Goal: Task Accomplishment & Management: Use online tool/utility

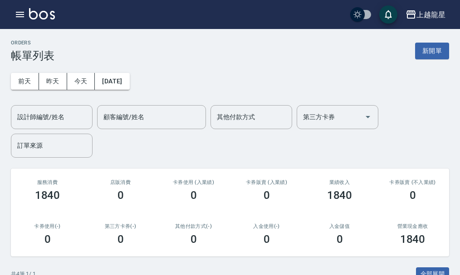
click at [41, 11] on img at bounding box center [42, 13] width 26 height 11
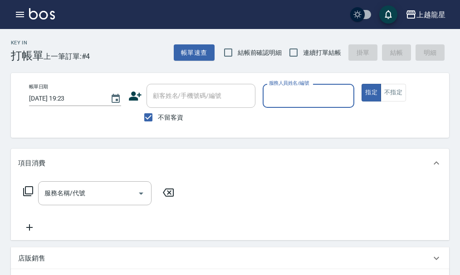
click at [286, 89] on input "服務人員姓名/編號" at bounding box center [309, 96] width 84 height 16
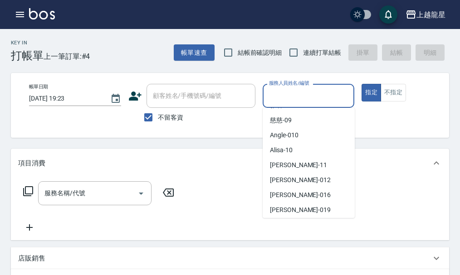
scroll to position [181, 0]
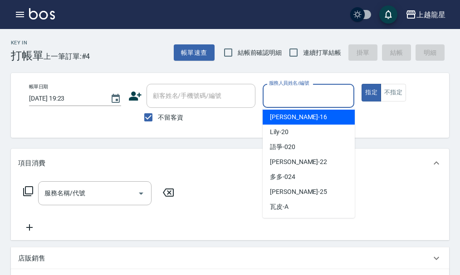
click at [302, 123] on div "義潔 -16" at bounding box center [308, 117] width 92 height 15
type input "義潔-16"
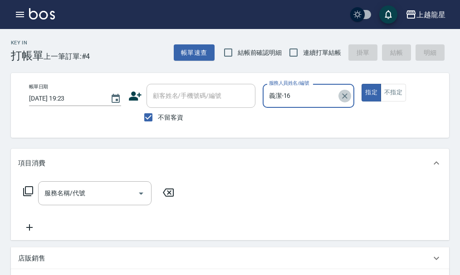
click at [341, 97] on icon "Clear" at bounding box center [344, 96] width 9 height 9
click at [322, 98] on input "服務人員姓名/編號" at bounding box center [309, 96] width 84 height 16
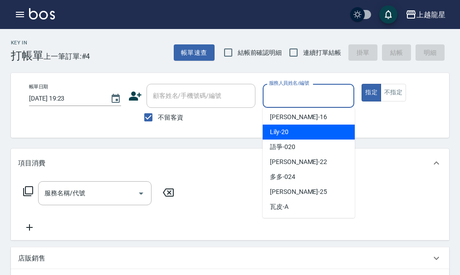
click at [295, 135] on div "Lily -20" at bounding box center [308, 132] width 92 height 15
type input "Lily-20"
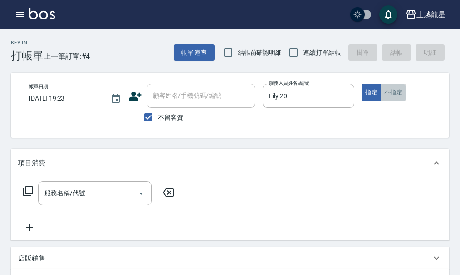
click at [392, 97] on button "不指定" at bounding box center [392, 93] width 25 height 18
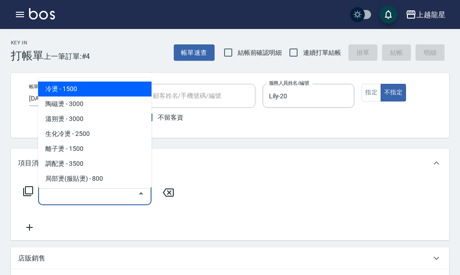
click at [100, 200] on input "服務名稱/代號" at bounding box center [88, 193] width 92 height 16
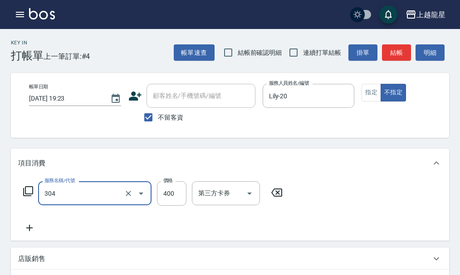
type input "剪髮(304)"
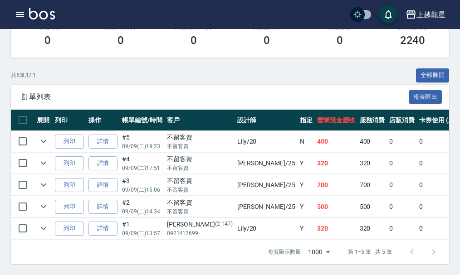
scroll to position [206, 0]
click at [45, 137] on icon "expand row" at bounding box center [43, 141] width 11 height 11
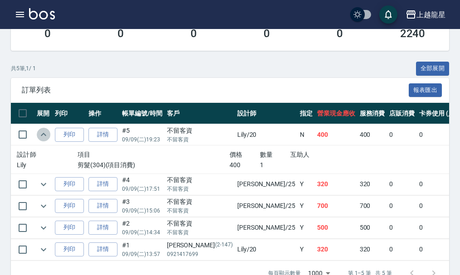
click at [45, 137] on icon "expand row" at bounding box center [43, 134] width 11 height 11
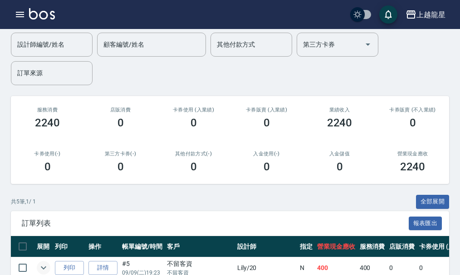
scroll to position [0, 0]
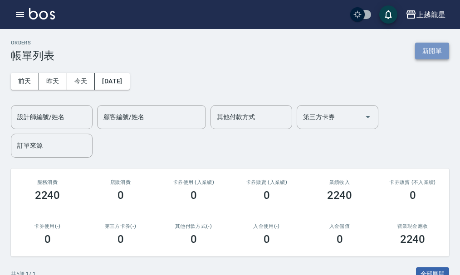
click at [426, 56] on button "新開單" at bounding box center [432, 51] width 34 height 17
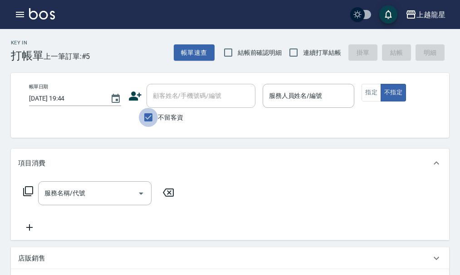
click at [144, 121] on input "不留客資" at bounding box center [148, 117] width 19 height 19
checkbox input "false"
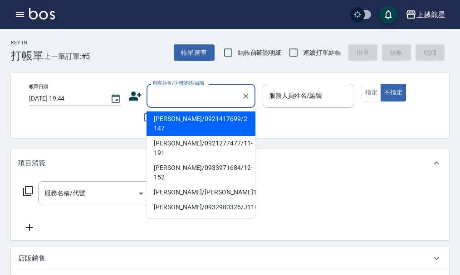
click at [168, 96] on input "顧客姓名/手機號碼/編號" at bounding box center [193, 96] width 87 height 16
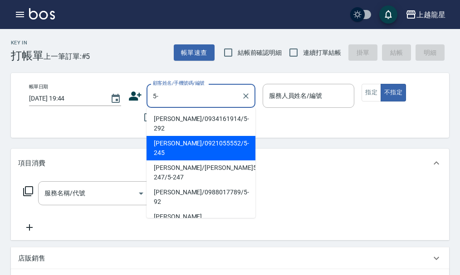
click at [165, 136] on li "[PERSON_NAME]/0921055552/5-245" at bounding box center [200, 148] width 109 height 24
type input "[PERSON_NAME]/0921055552/5-245"
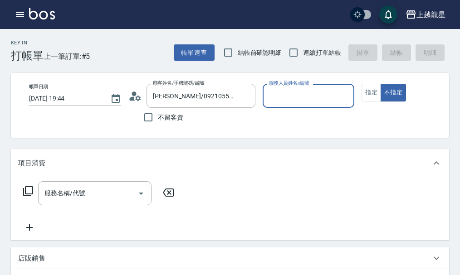
type input "淑雲-25"
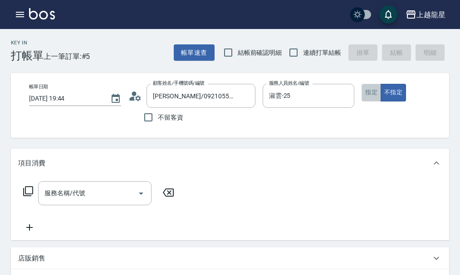
click at [367, 91] on button "指定" at bounding box center [370, 93] width 19 height 18
click at [26, 197] on icon at bounding box center [28, 191] width 11 height 11
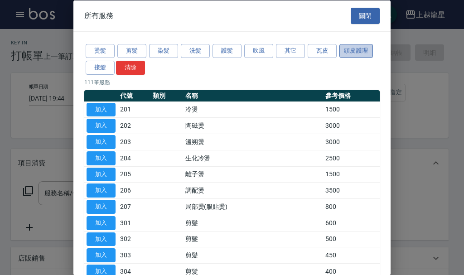
click at [354, 53] on button "頭皮護理" at bounding box center [357, 51] width 34 height 14
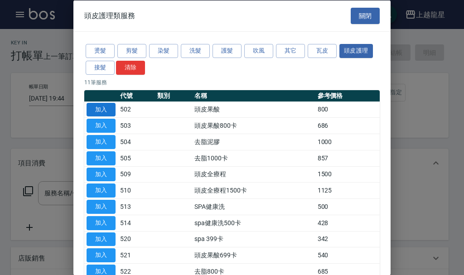
click at [102, 108] on button "加入" at bounding box center [101, 109] width 29 height 14
type input "頭皮果酸(502)"
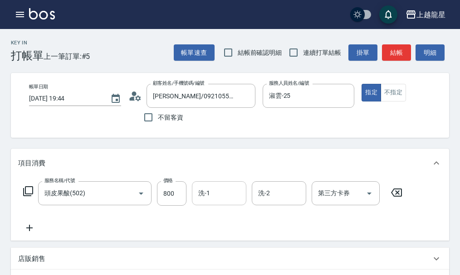
click at [196, 201] on input "洗-1" at bounding box center [219, 193] width 46 height 16
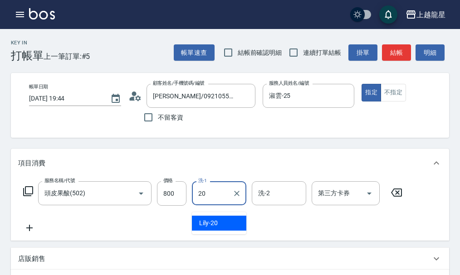
click at [225, 223] on div "Lily -20" at bounding box center [219, 223] width 54 height 15
type input "Lily-20"
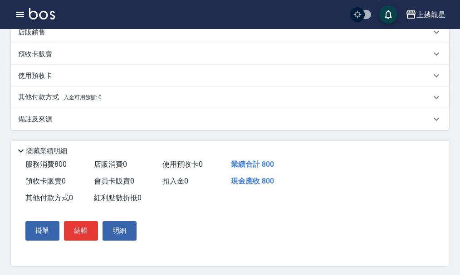
scroll to position [239, 0]
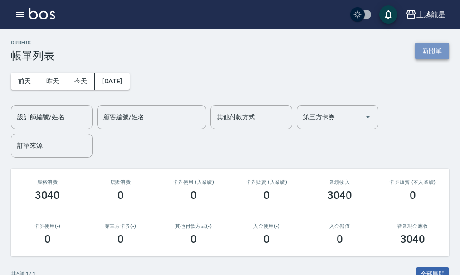
click at [437, 48] on button "新開單" at bounding box center [432, 51] width 34 height 17
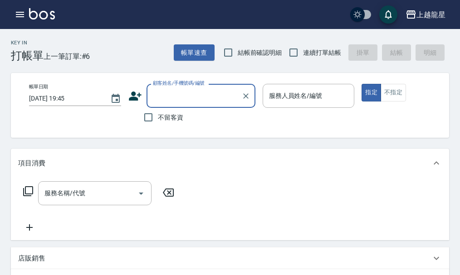
type input "ㄗ"
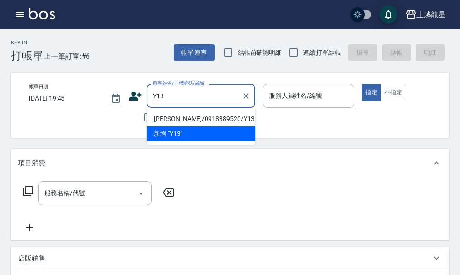
click at [179, 119] on li "[PERSON_NAME]/0918389520/Y13" at bounding box center [200, 119] width 109 height 15
type input "[PERSON_NAME]/0918389520/Y13"
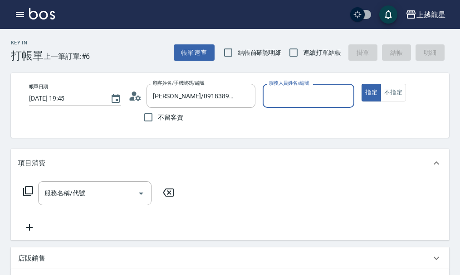
type input "淑雲-25"
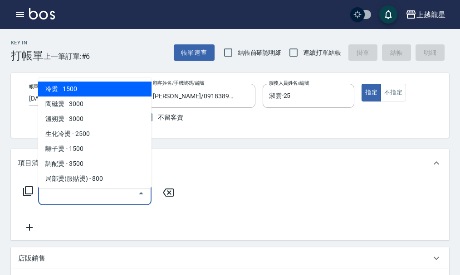
click at [76, 199] on input "服務名稱/代號" at bounding box center [88, 193] width 92 height 16
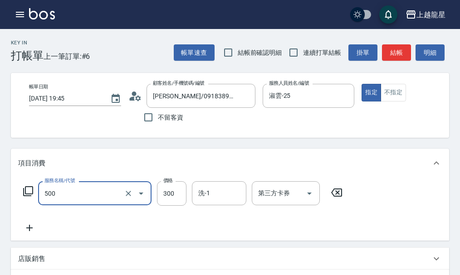
type input "一般洗髮(500)"
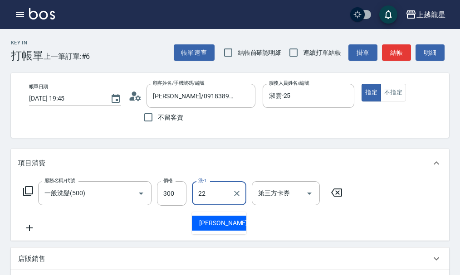
type input "[PERSON_NAME]-22"
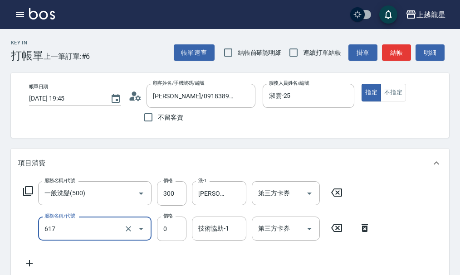
type input "1000以下護髮套卡(617)"
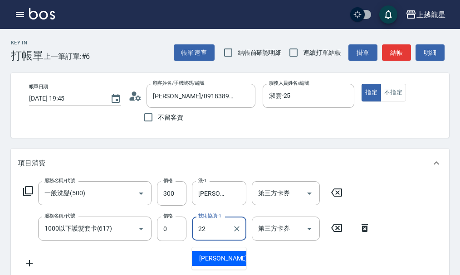
type input "[PERSON_NAME]-22"
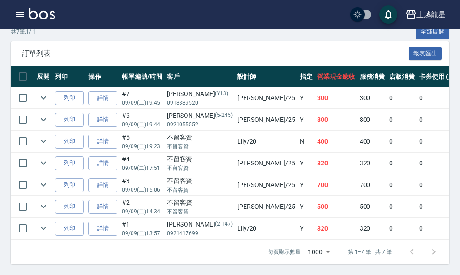
scroll to position [249, 0]
click at [43, 11] on img at bounding box center [42, 13] width 26 height 11
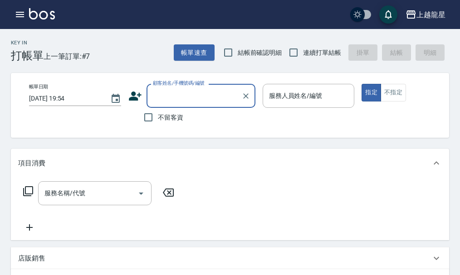
click at [173, 102] on input "顧客姓名/手機號碼/編號" at bounding box center [193, 96] width 87 height 16
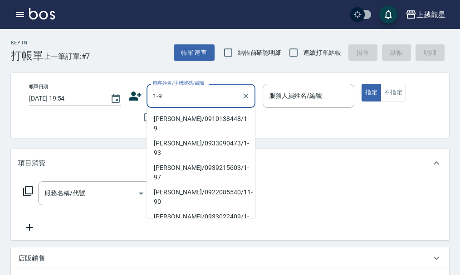
click at [188, 119] on li "[PERSON_NAME]/0910138448/1-9" at bounding box center [200, 124] width 109 height 24
type input "[PERSON_NAME]/0910138448/1-9"
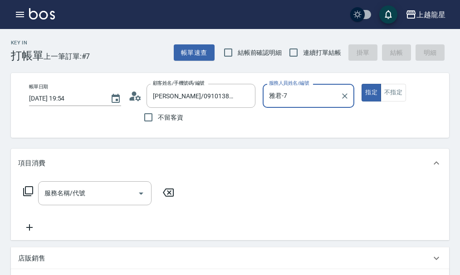
type input "雅君-7"
click at [344, 98] on icon "Clear" at bounding box center [344, 96] width 9 height 9
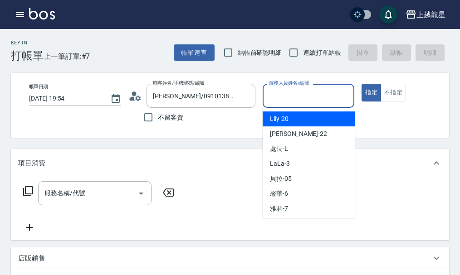
click at [326, 98] on input "服務人員姓名/編號" at bounding box center [309, 96] width 84 height 16
click at [292, 119] on div "Lily -20" at bounding box center [308, 119] width 92 height 15
type input "Lily-20"
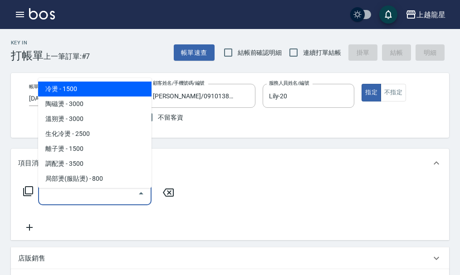
click at [107, 201] on input "服務名稱/代號" at bounding box center [88, 193] width 92 height 16
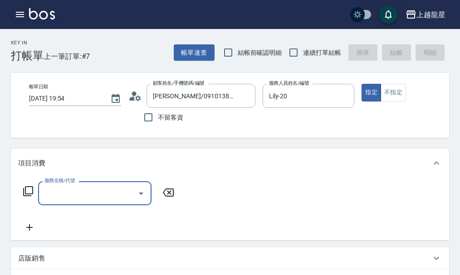
click at [104, 201] on input "服務名稱/代號" at bounding box center [88, 193] width 92 height 16
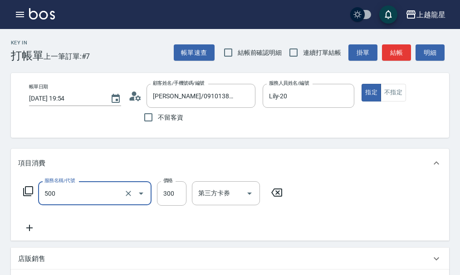
type input "一般洗髮(500)"
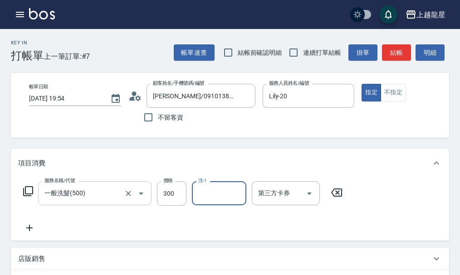
type input "1"
type input "[PERSON_NAME]-22"
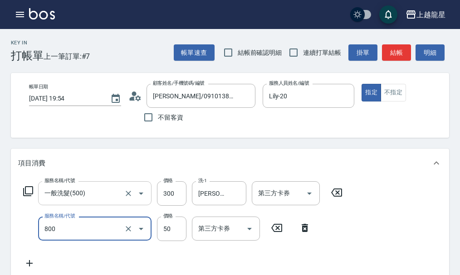
type input "快速修護(800)"
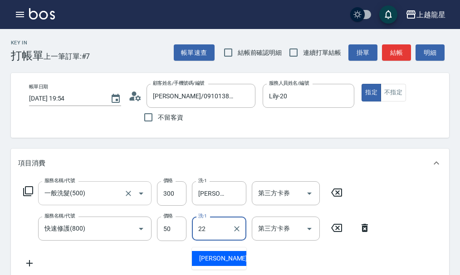
type input "[PERSON_NAME]-22"
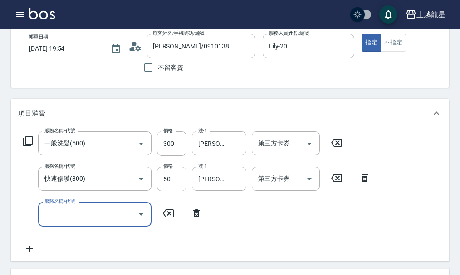
scroll to position [312, 0]
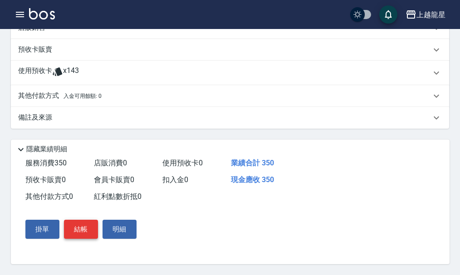
click at [85, 236] on button "結帳" at bounding box center [81, 229] width 34 height 19
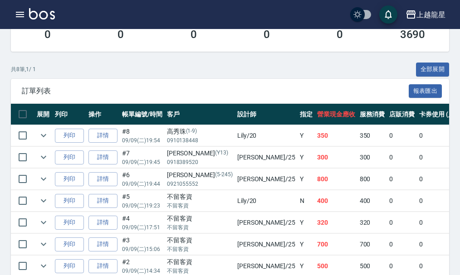
scroll to position [271, 0]
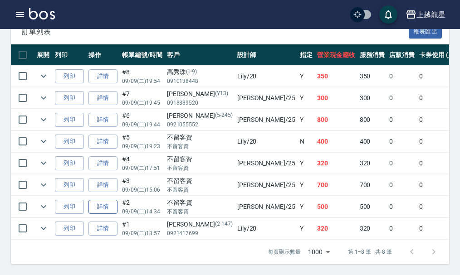
click at [111, 200] on link "詳情" at bounding box center [102, 207] width 29 height 14
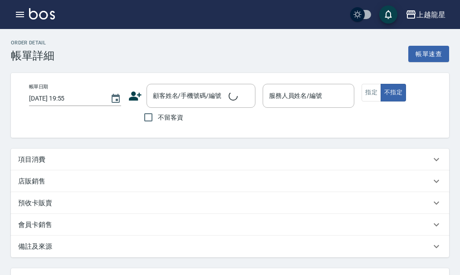
type input "[DATE] 14:34"
checkbox input "true"
type input "淑雲-25"
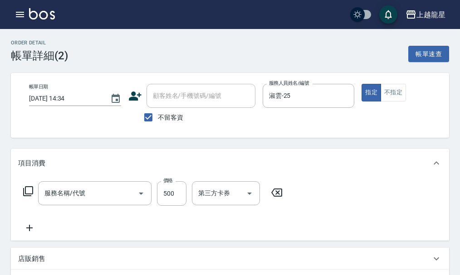
type input "剪髮(302)"
click at [390, 97] on button "不指定" at bounding box center [392, 93] width 25 height 18
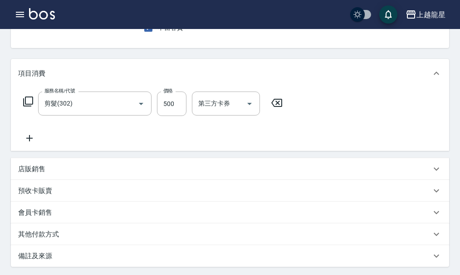
scroll to position [186, 0]
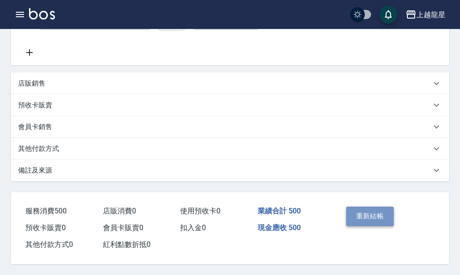
click at [359, 207] on button "重新結帳" at bounding box center [370, 216] width 48 height 19
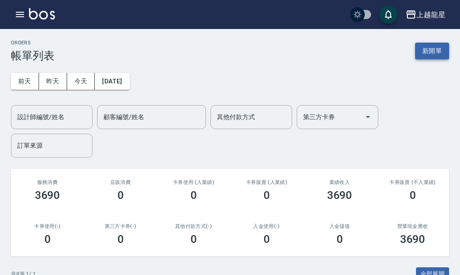
click at [426, 56] on button "新開單" at bounding box center [432, 51] width 34 height 17
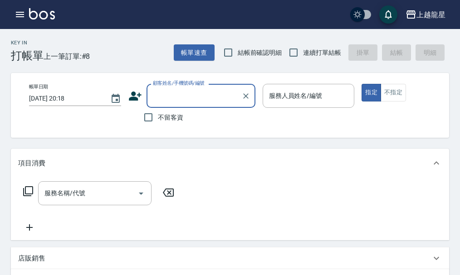
click at [221, 99] on input "顧客姓名/手機號碼/編號" at bounding box center [193, 96] width 87 height 16
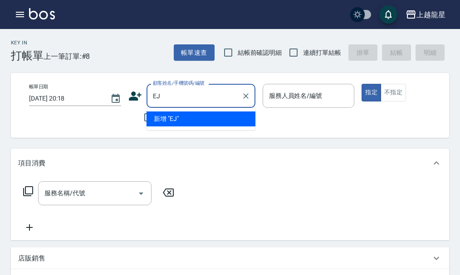
type input "E"
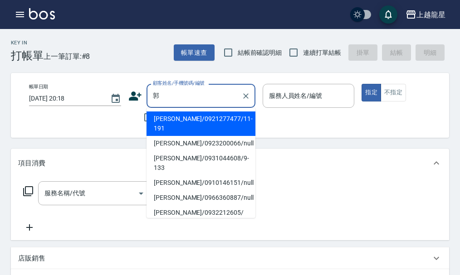
click at [164, 151] on li "[PERSON_NAME]/0931044608/9-133" at bounding box center [200, 163] width 109 height 24
type input "[PERSON_NAME]/0931044608/9-133"
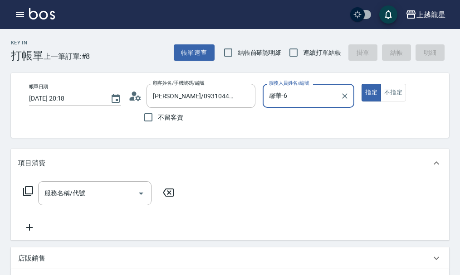
click at [323, 101] on input "馨華-6" at bounding box center [302, 96] width 70 height 16
type input "馨"
type input "230"
click at [361, 84] on button "指定" at bounding box center [370, 93] width 19 height 18
type button "true"
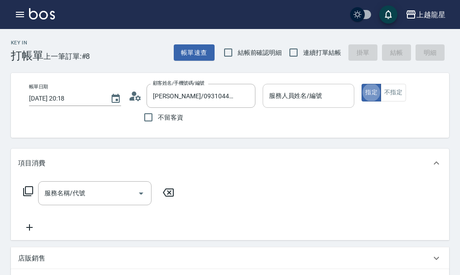
click at [311, 94] on div "服務人員姓名/編號 服務人員姓名/編號" at bounding box center [308, 96] width 92 height 24
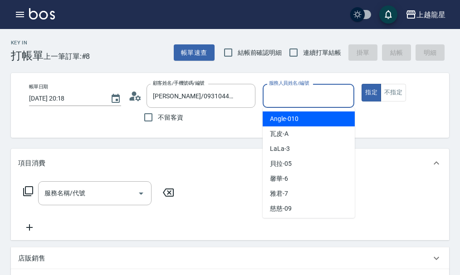
type input "5"
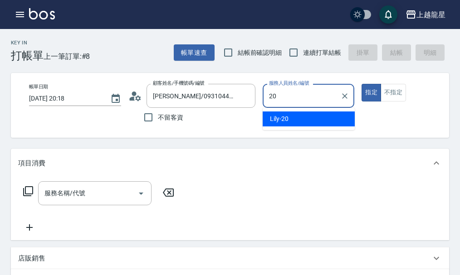
click at [348, 121] on div "Lily -20" at bounding box center [308, 119] width 92 height 15
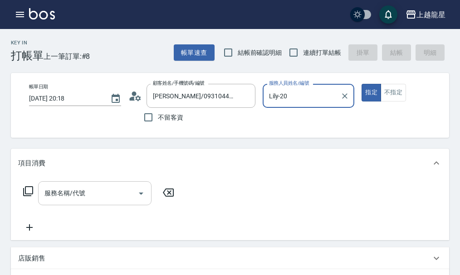
type input "Lily-20"
click at [107, 196] on input "服務名稱/代號" at bounding box center [88, 193] width 92 height 16
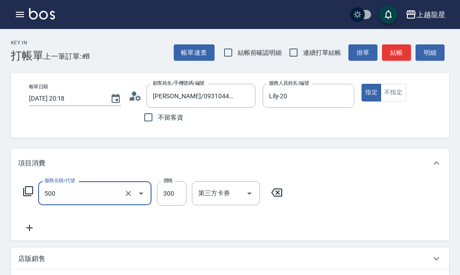
type input "一般洗髮(500)"
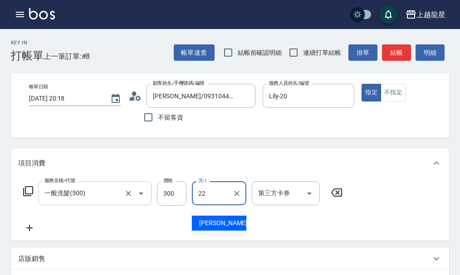
type input "[PERSON_NAME]-22"
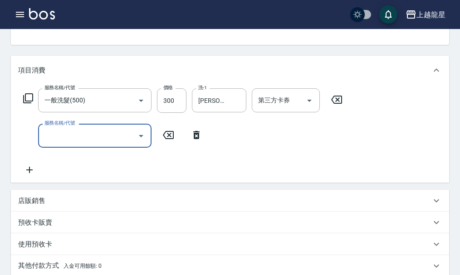
scroll to position [274, 0]
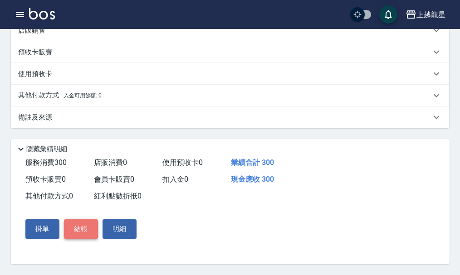
click at [76, 227] on button "結帳" at bounding box center [81, 228] width 34 height 19
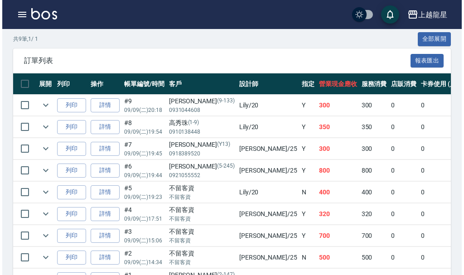
scroll to position [202, 0]
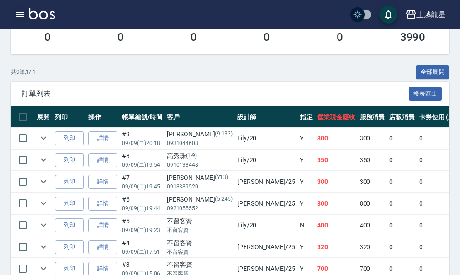
click at [21, 11] on icon "button" at bounding box center [20, 14] width 11 height 11
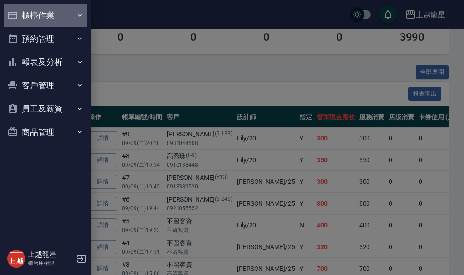
click at [22, 10] on button "櫃檯作業" at bounding box center [45, 16] width 83 height 24
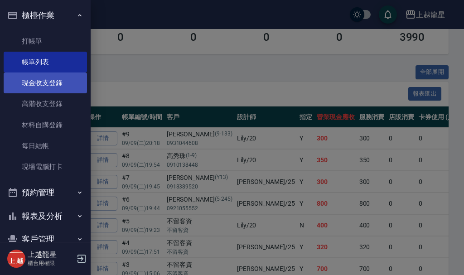
scroll to position [67, 0]
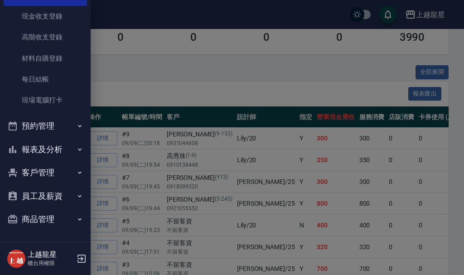
click at [43, 153] on button "報表及分析" at bounding box center [45, 150] width 83 height 24
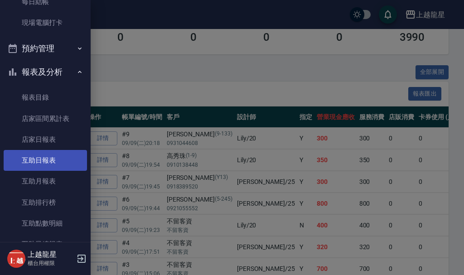
scroll to position [248, 0]
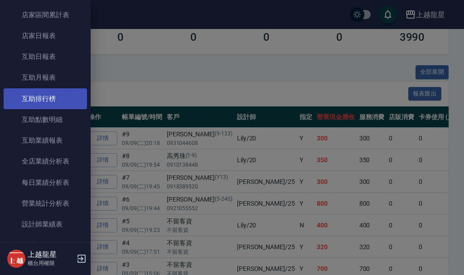
click at [27, 99] on link "互助排行榜" at bounding box center [45, 98] width 83 height 21
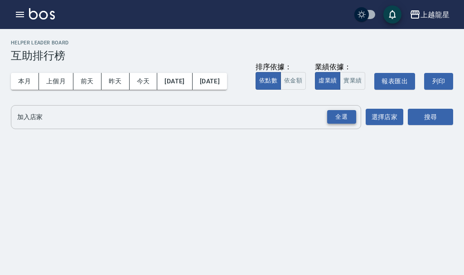
click at [339, 124] on div "全選" at bounding box center [341, 117] width 29 height 14
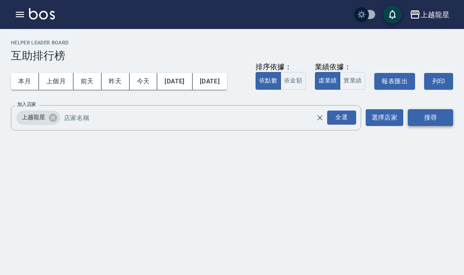
click at [441, 126] on button "搜尋" at bounding box center [430, 117] width 45 height 17
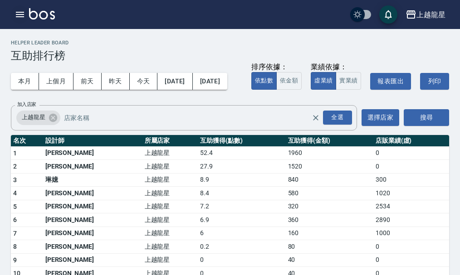
click at [18, 9] on icon "button" at bounding box center [20, 14] width 11 height 11
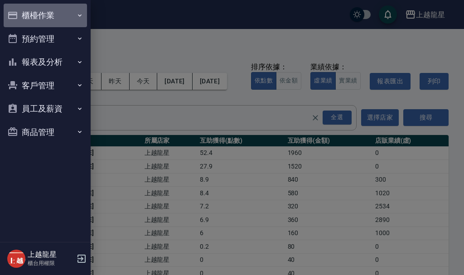
click at [18, 9] on button "櫃檯作業" at bounding box center [45, 16] width 83 height 24
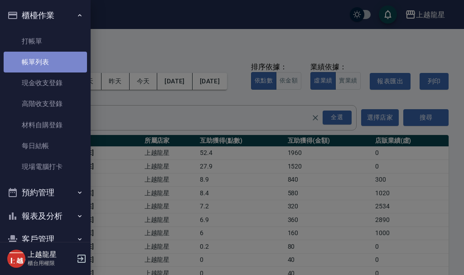
click at [55, 67] on link "帳單列表" at bounding box center [45, 62] width 83 height 21
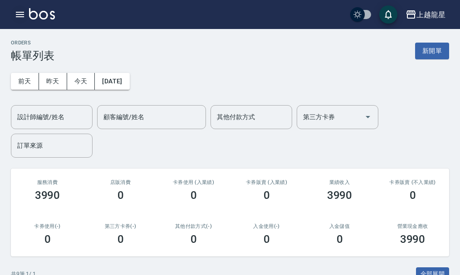
click at [21, 17] on icon "button" at bounding box center [20, 14] width 8 height 5
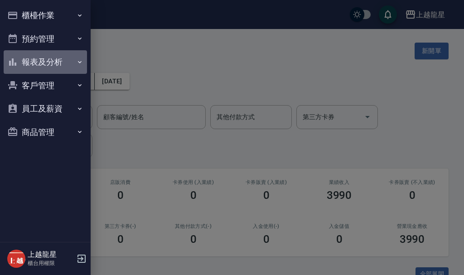
click at [59, 67] on button "報表及分析" at bounding box center [45, 62] width 83 height 24
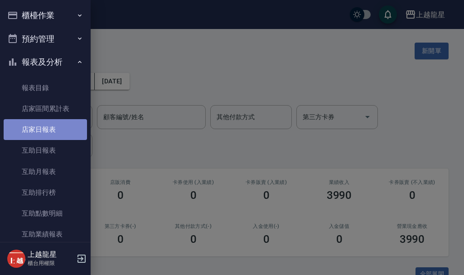
click at [65, 135] on link "店家日報表" at bounding box center [45, 129] width 83 height 21
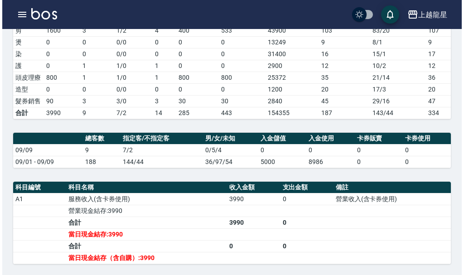
scroll to position [227, 0]
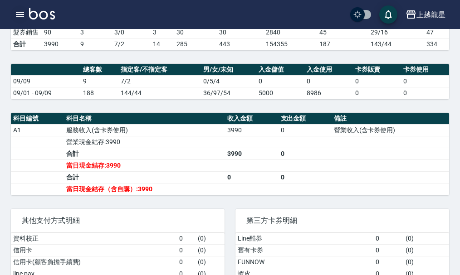
click at [15, 16] on icon "button" at bounding box center [20, 14] width 11 height 11
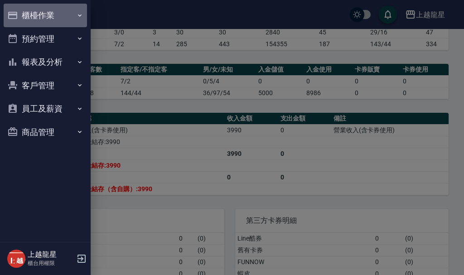
click at [27, 15] on button "櫃檯作業" at bounding box center [45, 16] width 83 height 24
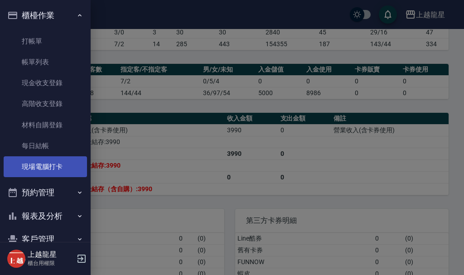
click at [35, 167] on link "現場電腦打卡" at bounding box center [45, 166] width 83 height 21
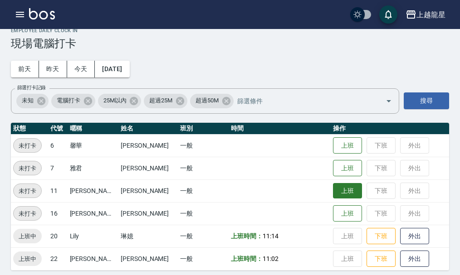
scroll to position [19, 0]
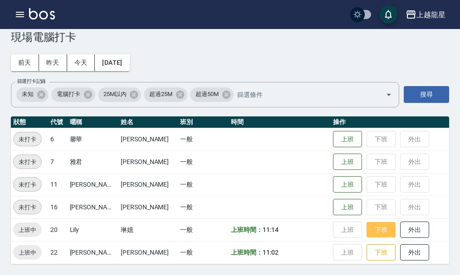
click at [366, 227] on button "下班" at bounding box center [380, 230] width 29 height 16
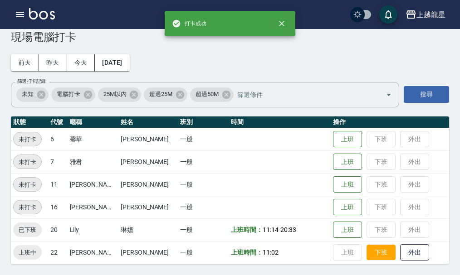
click at [368, 250] on button "下班" at bounding box center [380, 253] width 29 height 16
